Goal: Task Accomplishment & Management: Manage account settings

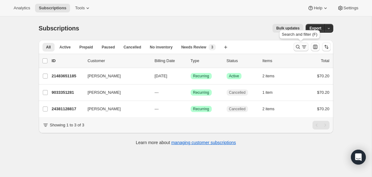
click at [296, 48] on icon "Search and filter results" at bounding box center [298, 47] width 6 height 6
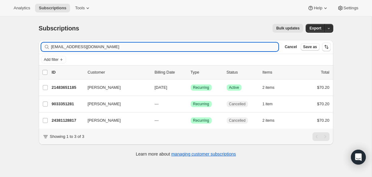
click at [195, 45] on input "[EMAIL_ADDRESS][DOMAIN_NAME]" at bounding box center [164, 46] width 227 height 9
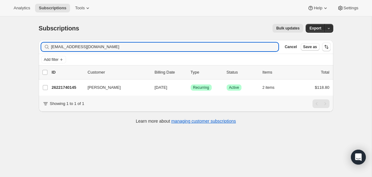
type input "[EMAIL_ADDRESS][DOMAIN_NAME]"
click at [153, 88] on div "26221740145 [PERSON_NAME] [DATE] Success Recurring Success Active 2 items $118.…" at bounding box center [191, 87] width 278 height 9
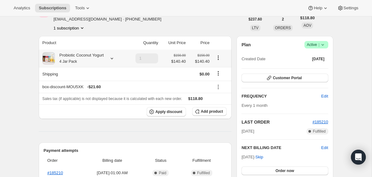
scroll to position [37, 0]
click at [98, 58] on div "Probiotic Coconut Yogurt 4 Jar Pack" at bounding box center [79, 58] width 49 height 12
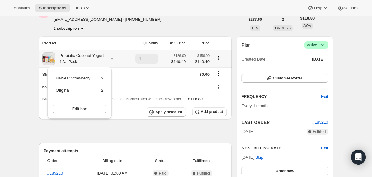
click at [98, 58] on div "Probiotic Coconut Yogurt 4 Jar Pack" at bounding box center [79, 58] width 49 height 12
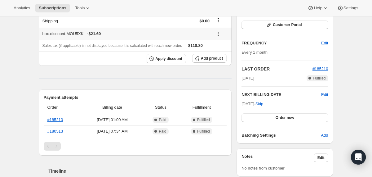
scroll to position [102, 0]
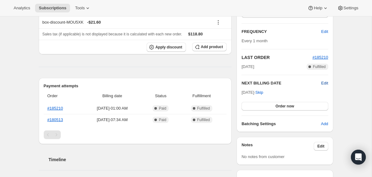
click at [322, 83] on span "Edit" at bounding box center [324, 83] width 7 height 6
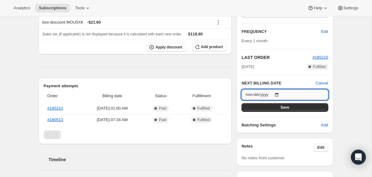
click at [278, 93] on input "[DATE]" at bounding box center [284, 94] width 86 height 11
type input "[DATE]"
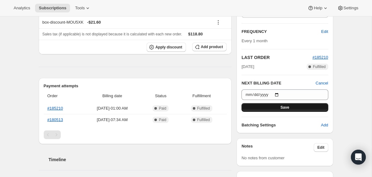
click at [255, 108] on button "Save" at bounding box center [284, 107] width 86 height 9
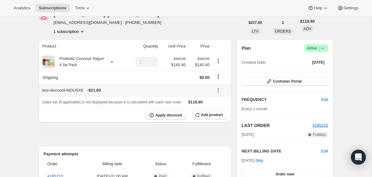
scroll to position [0, 0]
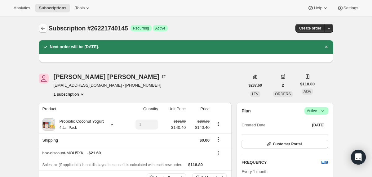
click at [43, 26] on icon "Subscriptions" at bounding box center [43, 28] width 6 height 6
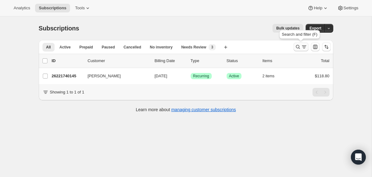
click at [296, 46] on icon "Search and filter results" at bounding box center [298, 47] width 6 height 6
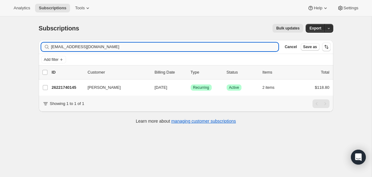
click at [153, 47] on input "[EMAIL_ADDRESS][DOMAIN_NAME]" at bounding box center [164, 46] width 227 height 9
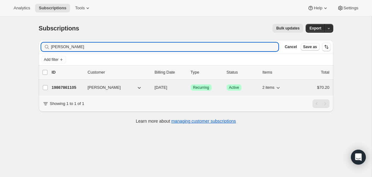
type input "[PERSON_NAME]"
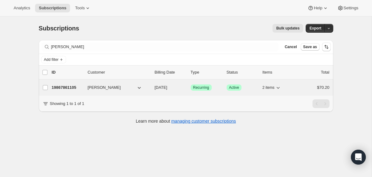
click at [152, 86] on div "19867861105 [PERSON_NAME] [DATE] Success Recurring Success Active 2 items $70.20" at bounding box center [191, 87] width 278 height 9
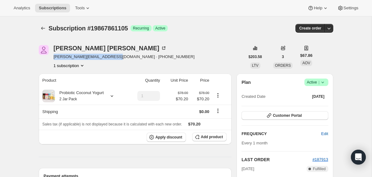
drag, startPoint x: 115, startPoint y: 57, endPoint x: 54, endPoint y: 57, distance: 60.7
click at [54, 57] on span "[PERSON_NAME][EMAIL_ADDRESS][DOMAIN_NAME] · [PHONE_NUMBER]" at bounding box center [124, 57] width 141 height 6
copy span "[PERSON_NAME][EMAIL_ADDRESS][DOMAIN_NAME]"
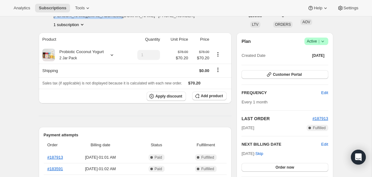
scroll to position [41, 0]
click at [324, 43] on icon at bounding box center [322, 41] width 6 height 6
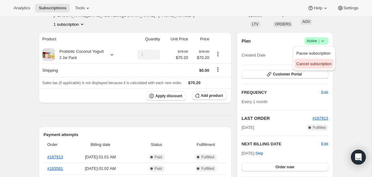
click at [313, 65] on span "Cancel subscription" at bounding box center [313, 63] width 35 height 5
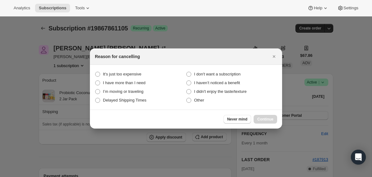
scroll to position [0, 0]
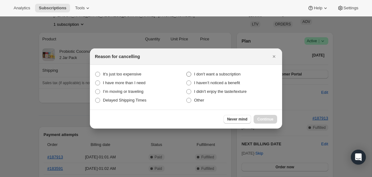
click at [220, 75] on span "I don't want a subscription" at bounding box center [217, 74] width 46 height 5
click at [187, 72] on subscription "I don't want a subscription" at bounding box center [186, 72] width 0 height 0
radio subscription "true"
click at [265, 119] on span "Continue" at bounding box center [265, 118] width 16 height 5
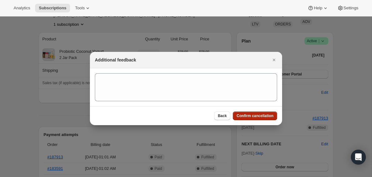
click at [265, 117] on span "Confirm cancellation" at bounding box center [254, 115] width 37 height 5
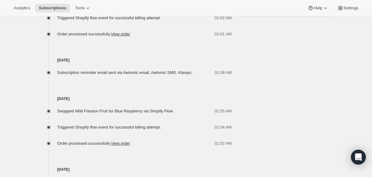
scroll to position [373, 0]
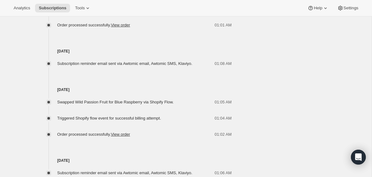
drag, startPoint x: 207, startPoint y: 172, endPoint x: 206, endPoint y: 49, distance: 122.4
click at [206, 49] on div "[DATE] [PERSON_NAME] cancelled the subscription via Admin. 09:49 AM I don't wan…" at bounding box center [135, 57] width 193 height 237
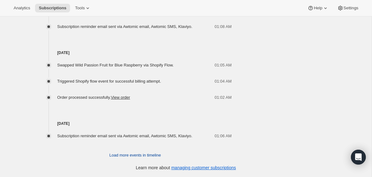
click at [140, 154] on span "Load more events in timeline" at bounding box center [134, 155] width 51 height 6
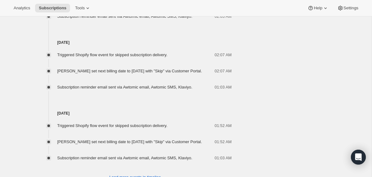
scroll to position [794, 0]
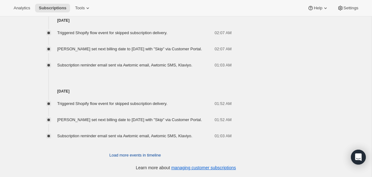
click at [143, 151] on button "Load more events in timeline" at bounding box center [135, 155] width 59 height 10
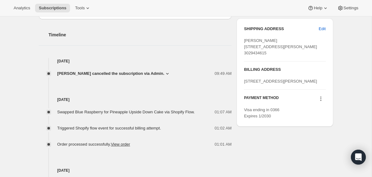
scroll to position [280, 0]
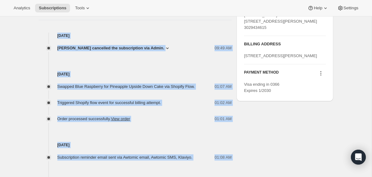
drag, startPoint x: 181, startPoint y: 155, endPoint x: 126, endPoint y: 29, distance: 137.5
copy div "[DATE] [PERSON_NAME] cancelled the subscription via Admin. 09:49 AM I don't wan…"
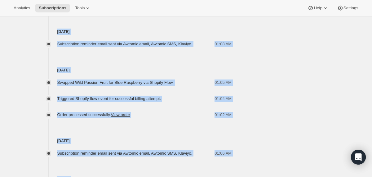
scroll to position [0, 0]
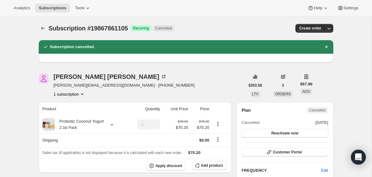
click at [42, 28] on icon "Subscriptions" at bounding box center [43, 28] width 4 height 3
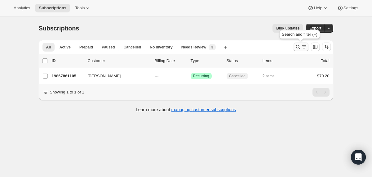
click at [297, 48] on icon "Search and filter results" at bounding box center [298, 47] width 4 height 4
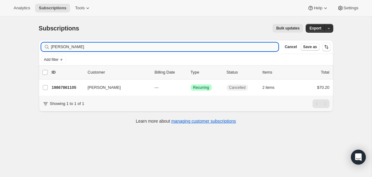
click at [222, 48] on input "[PERSON_NAME]" at bounding box center [164, 46] width 227 height 9
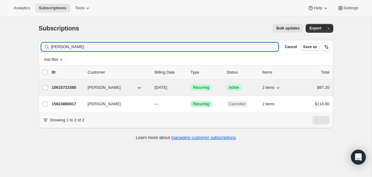
type input "[PERSON_NAME]"
click at [155, 88] on span "[DATE]" at bounding box center [161, 87] width 13 height 5
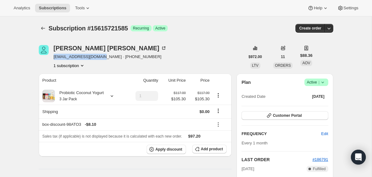
drag, startPoint x: 103, startPoint y: 58, endPoint x: 55, endPoint y: 57, distance: 48.0
click at [55, 57] on span "[EMAIL_ADDRESS][DOMAIN_NAME] · [PHONE_NUMBER]" at bounding box center [110, 57] width 113 height 6
copy span "[EMAIL_ADDRESS][DOMAIN_NAME]"
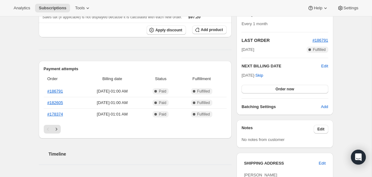
scroll to position [120, 0]
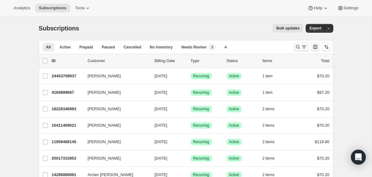
click at [296, 47] on icon "Search and filter results" at bounding box center [298, 47] width 4 height 4
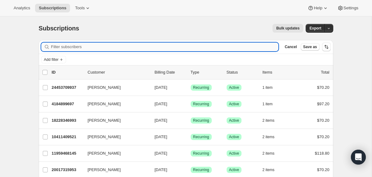
click at [238, 47] on input "Filter subscribers" at bounding box center [164, 46] width 227 height 9
paste input "dezelar.m@gmail.com"
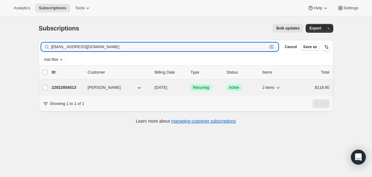
type input "dezelar.m@gmail.com"
click at [153, 87] on div "22922854513 Margaret DeZelar 08/31/2025 Success Recurring Success Active 2 item…" at bounding box center [191, 87] width 278 height 9
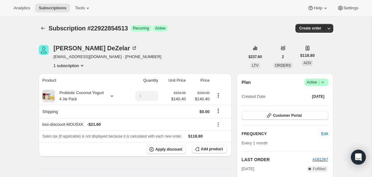
click at [322, 83] on icon at bounding box center [322, 82] width 2 height 2
click at [316, 101] on button "Cancel subscription" at bounding box center [313, 105] width 39 height 10
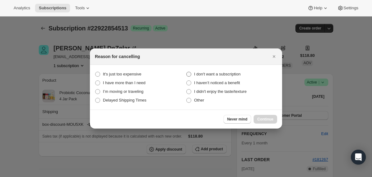
click at [220, 73] on span "I don't want a subscription" at bounding box center [217, 74] width 46 height 5
click at [187, 72] on subscription "I don't want a subscription" at bounding box center [186, 72] width 0 height 0
radio subscription "true"
click at [263, 120] on span "Continue" at bounding box center [265, 118] width 16 height 5
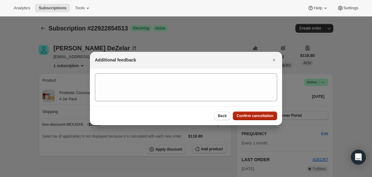
click at [262, 115] on span "Confirm cancellation" at bounding box center [254, 115] width 37 height 5
